Goal: Navigation & Orientation: Find specific page/section

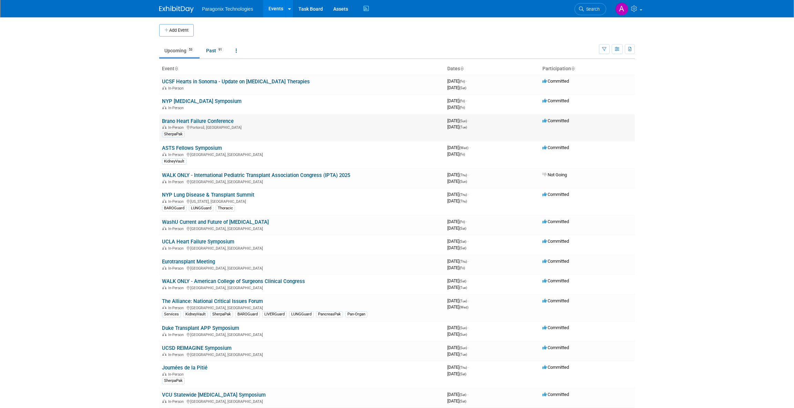
click at [215, 120] on link "Brano Heart Failure Conference" at bounding box center [198, 121] width 72 height 6
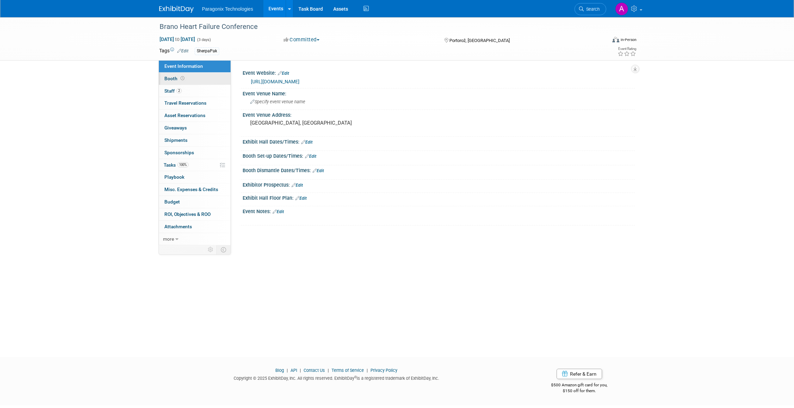
click at [199, 79] on link "Booth" at bounding box center [195, 79] width 72 height 12
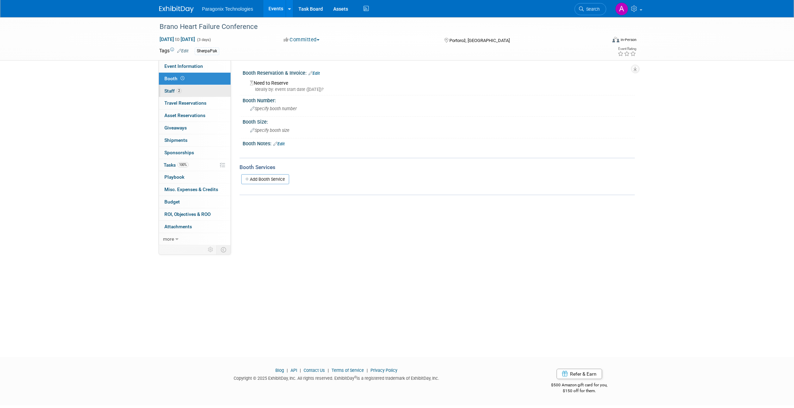
click at [210, 91] on link "2 Staff 2" at bounding box center [195, 91] width 72 height 12
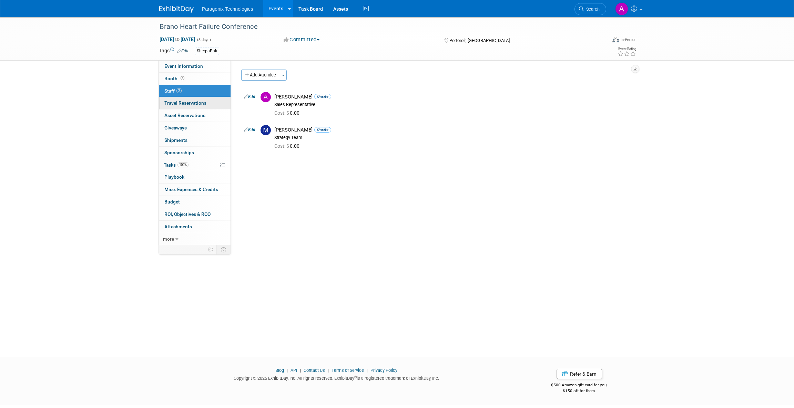
click at [207, 100] on link "0 Travel Reservations 0" at bounding box center [195, 103] width 72 height 12
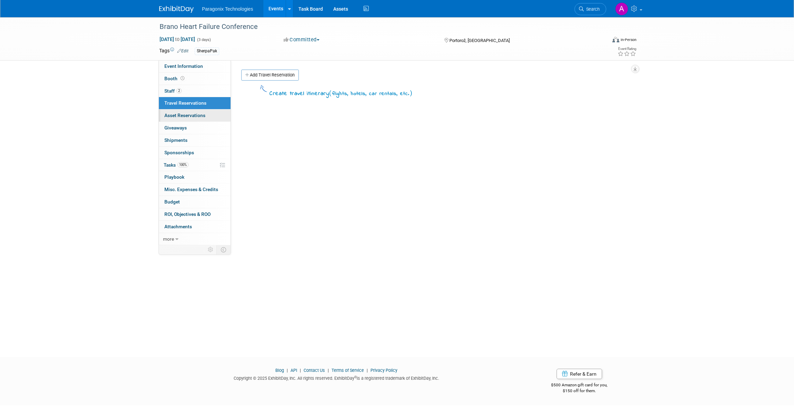
click at [199, 113] on span "Asset Reservations 0" at bounding box center [184, 116] width 41 height 6
click at [194, 125] on link "0 Giveaways 0" at bounding box center [195, 128] width 72 height 12
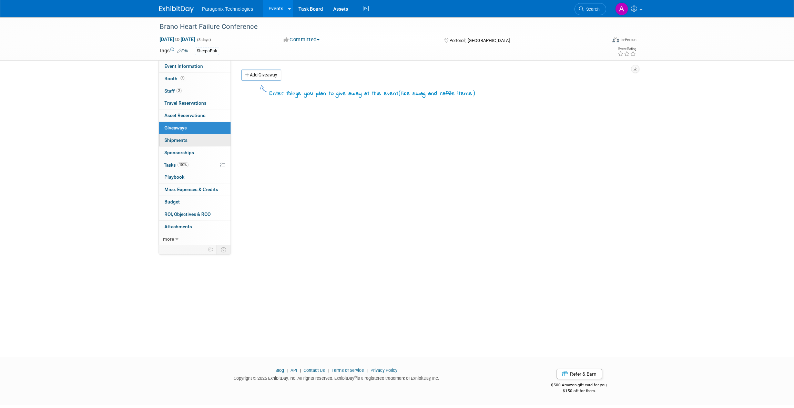
click at [192, 134] on link "0 Shipments 0" at bounding box center [195, 140] width 72 height 12
click at [196, 151] on link "0 Sponsorships 0" at bounding box center [195, 153] width 72 height 12
click at [195, 165] on link "100% Tasks 100%" at bounding box center [195, 165] width 72 height 12
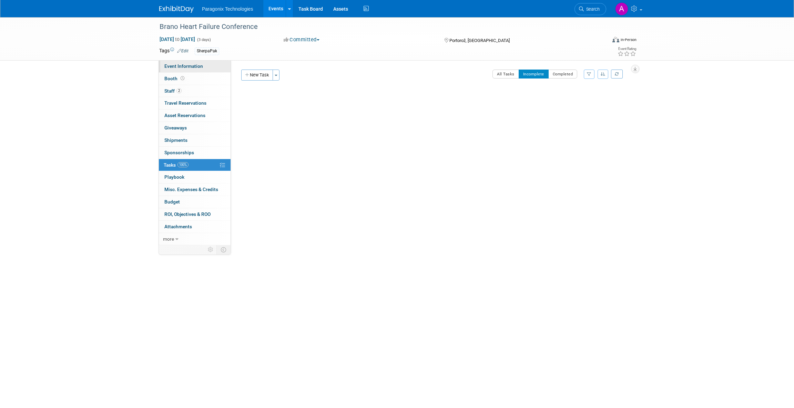
click at [196, 72] on link "Event Information" at bounding box center [195, 66] width 72 height 12
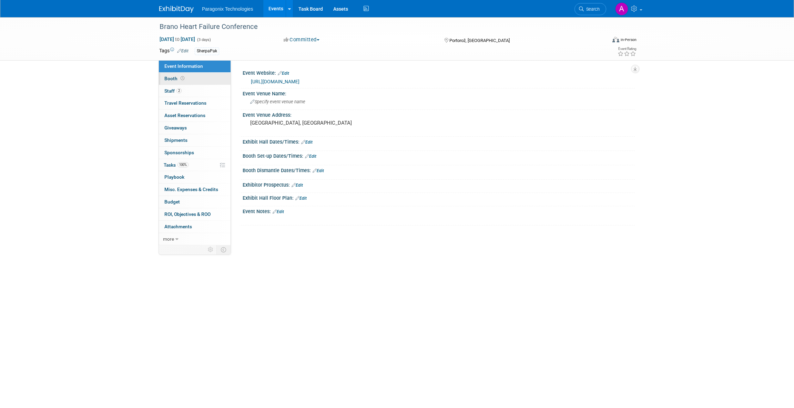
click at [198, 79] on link "Booth" at bounding box center [195, 79] width 72 height 12
